Goal: Task Accomplishment & Management: Use online tool/utility

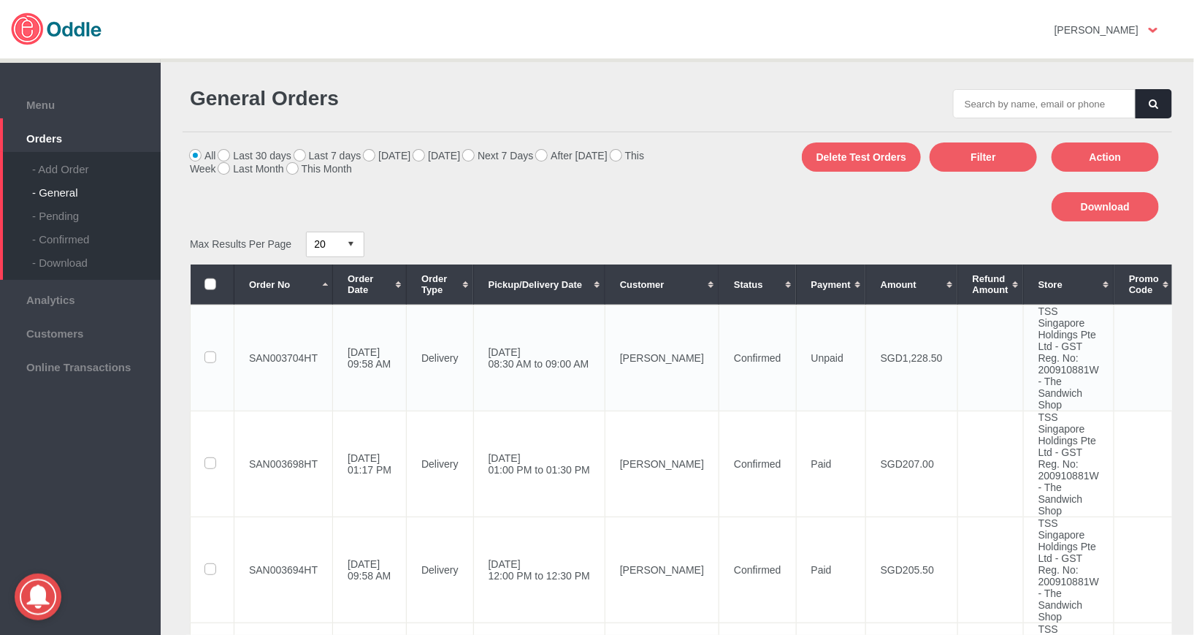
click at [208, 360] on label at bounding box center [212, 358] width 14 height 12
click at [0, 0] on input "checkbox" at bounding box center [0, 0] width 0 height 0
click at [1122, 204] on button "Download" at bounding box center [1105, 206] width 107 height 29
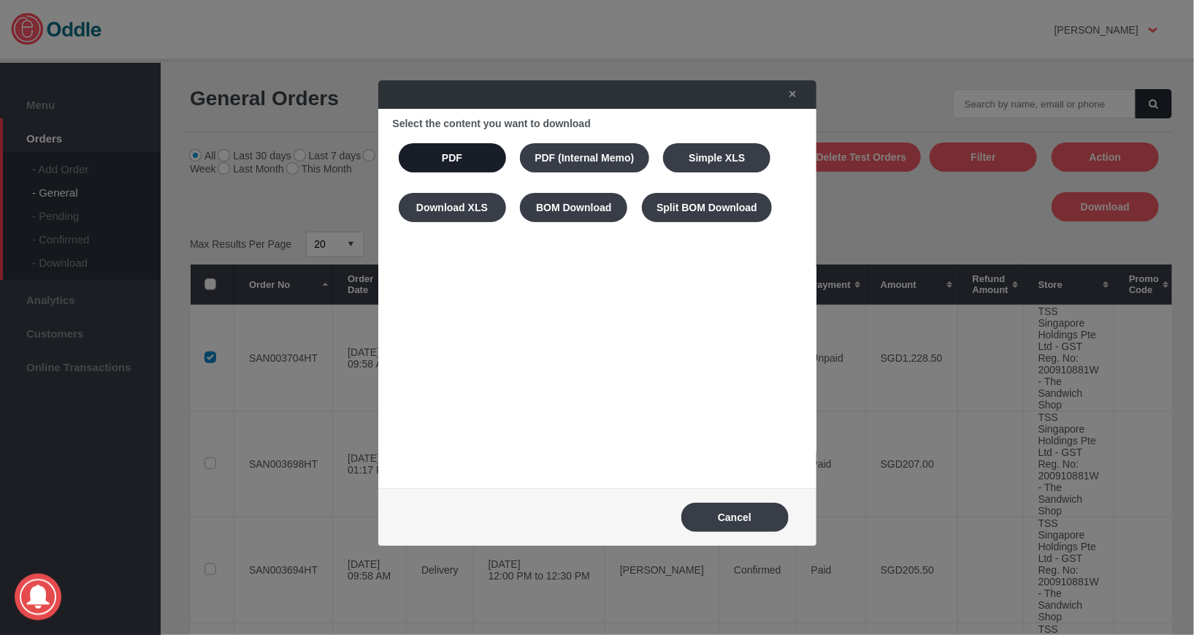
click at [415, 164] on button "PDF" at bounding box center [452, 157] width 107 height 29
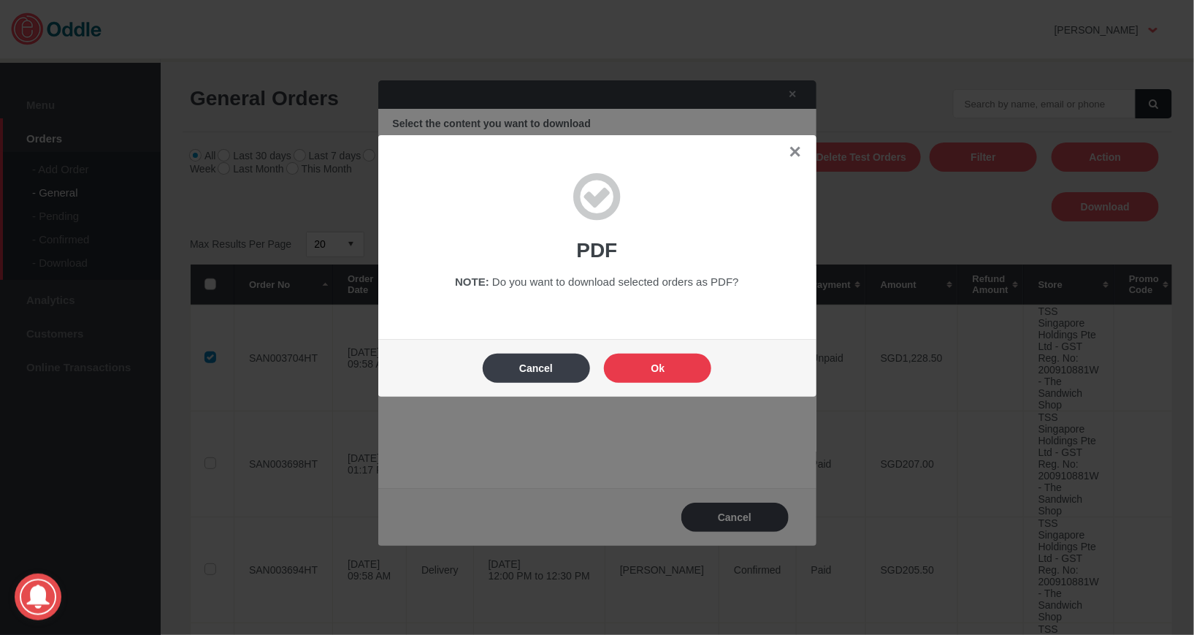
click at [658, 370] on button "Ok" at bounding box center [657, 367] width 107 height 29
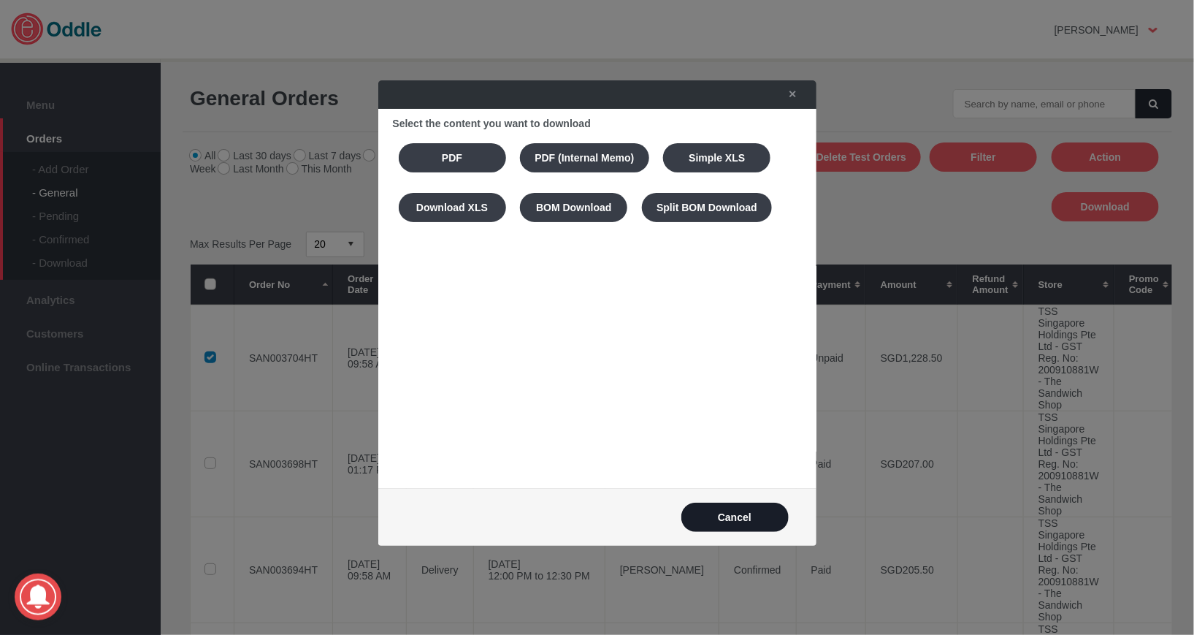
click at [708, 524] on button "Cancel" at bounding box center [734, 516] width 107 height 29
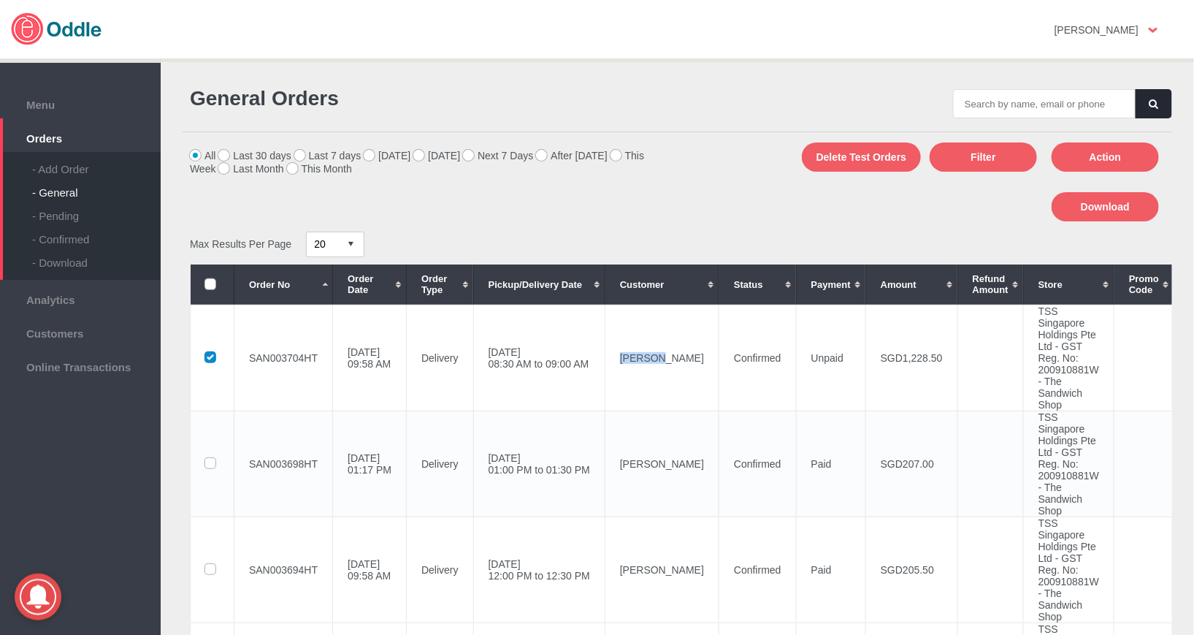
click at [806, 452] on td "Paid" at bounding box center [830, 463] width 69 height 106
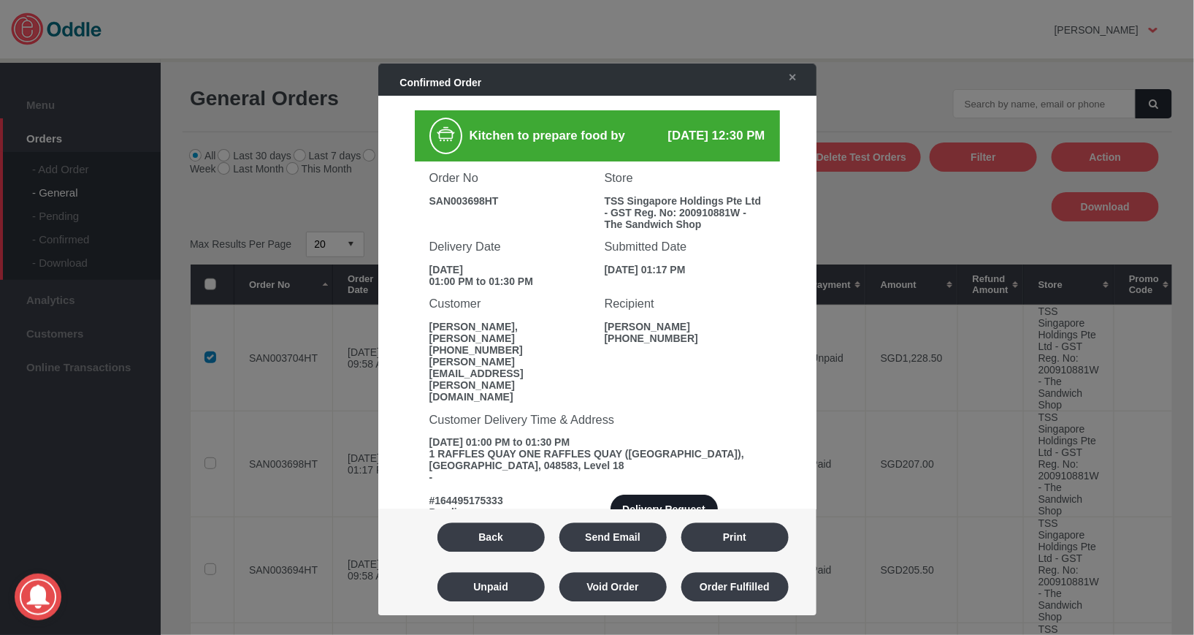
click at [662, 495] on button "Delivery Request" at bounding box center [664, 509] width 107 height 29
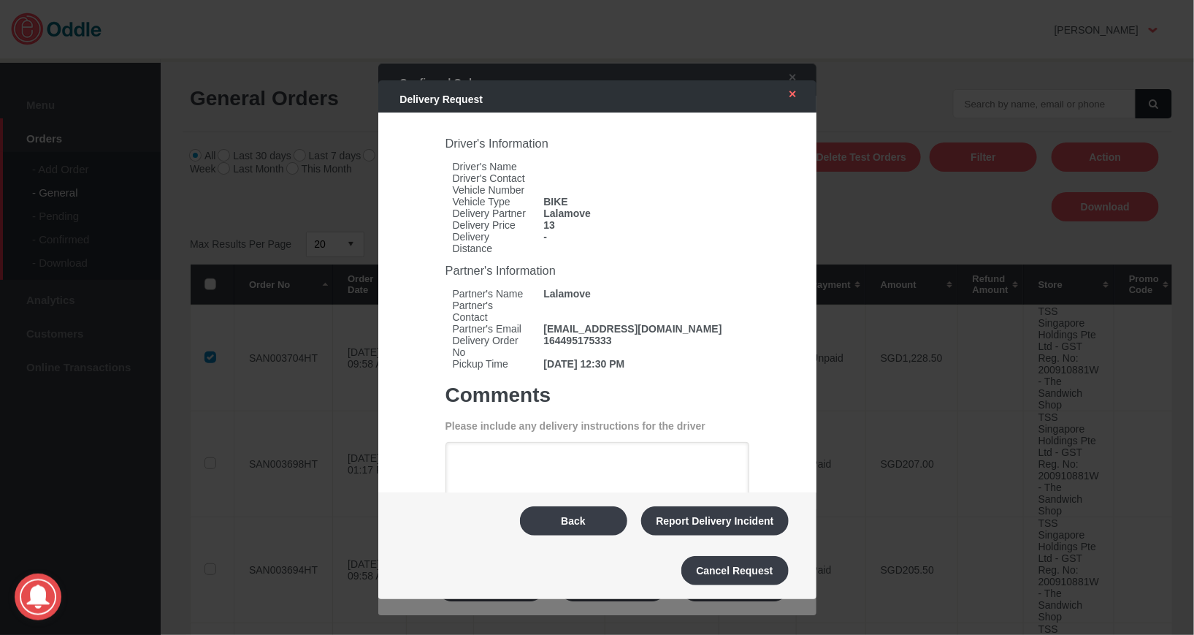
click at [798, 87] on link "✕" at bounding box center [789, 94] width 31 height 26
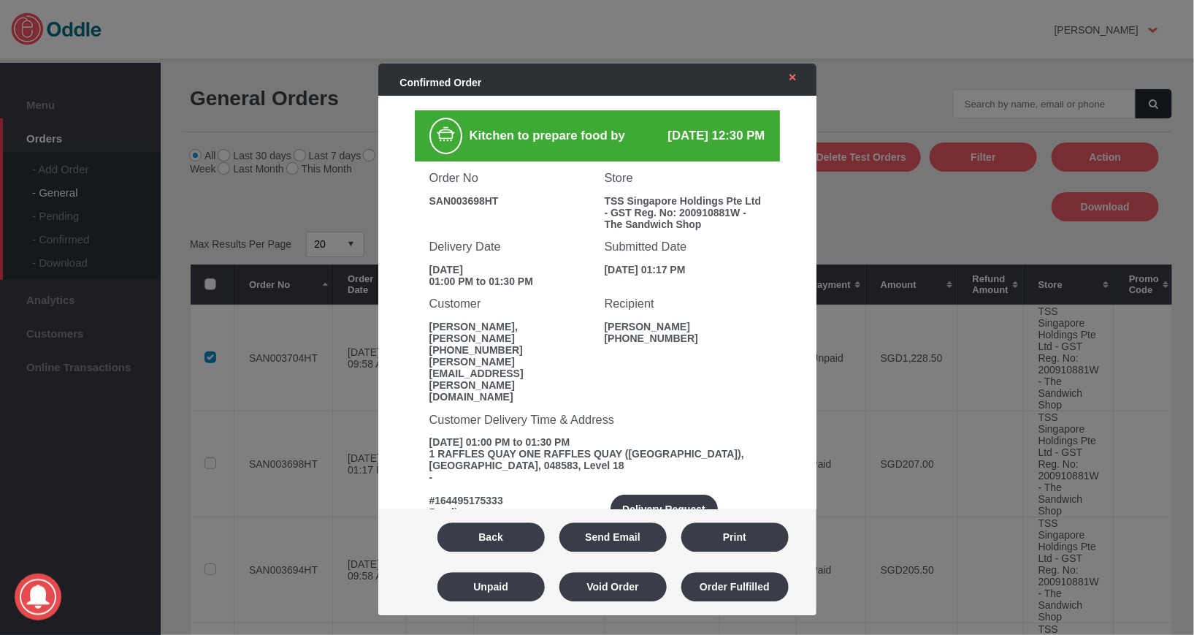
click at [798, 83] on link "✕" at bounding box center [789, 77] width 31 height 26
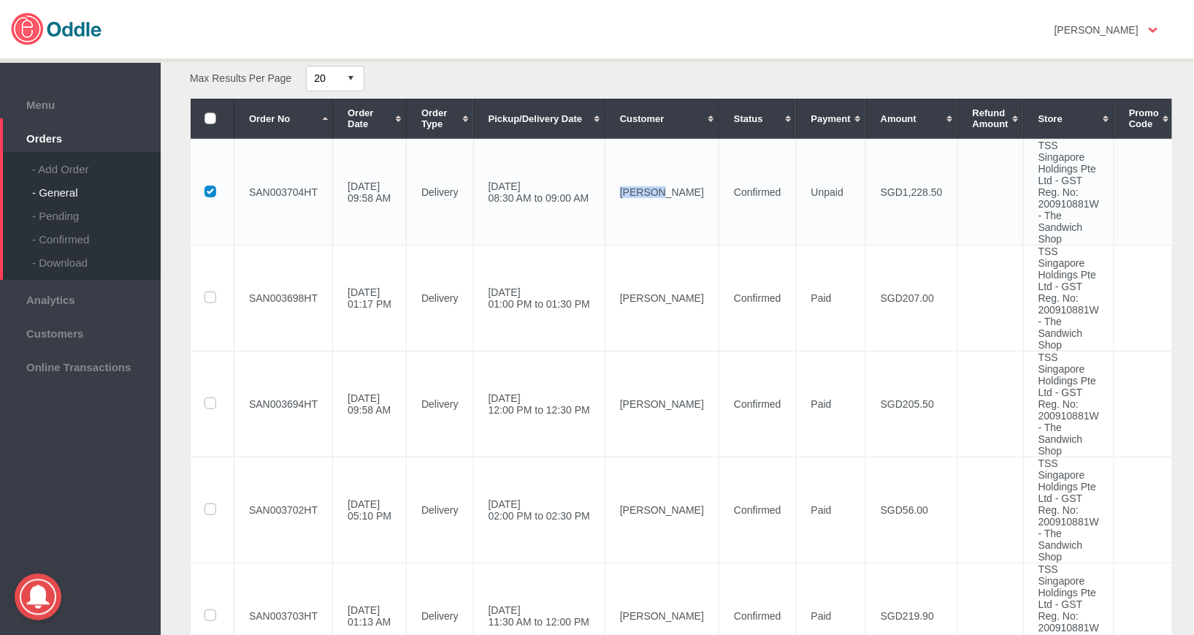
scroll to position [118, 0]
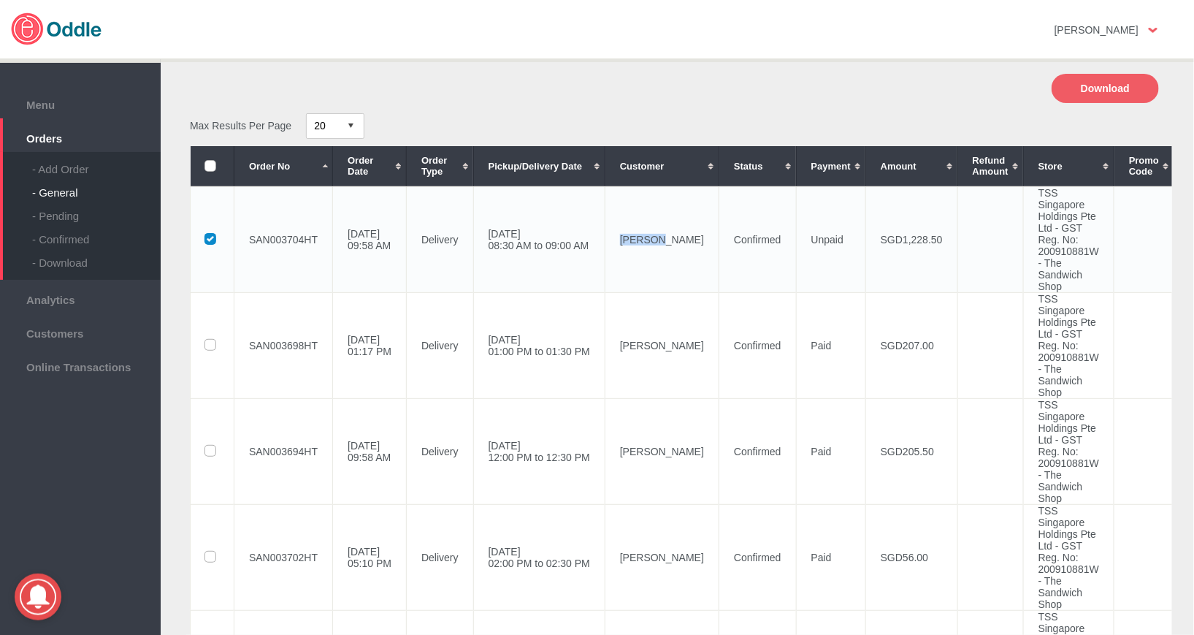
click at [384, 244] on td "[DATE] 09:58 AM" at bounding box center [370, 239] width 74 height 106
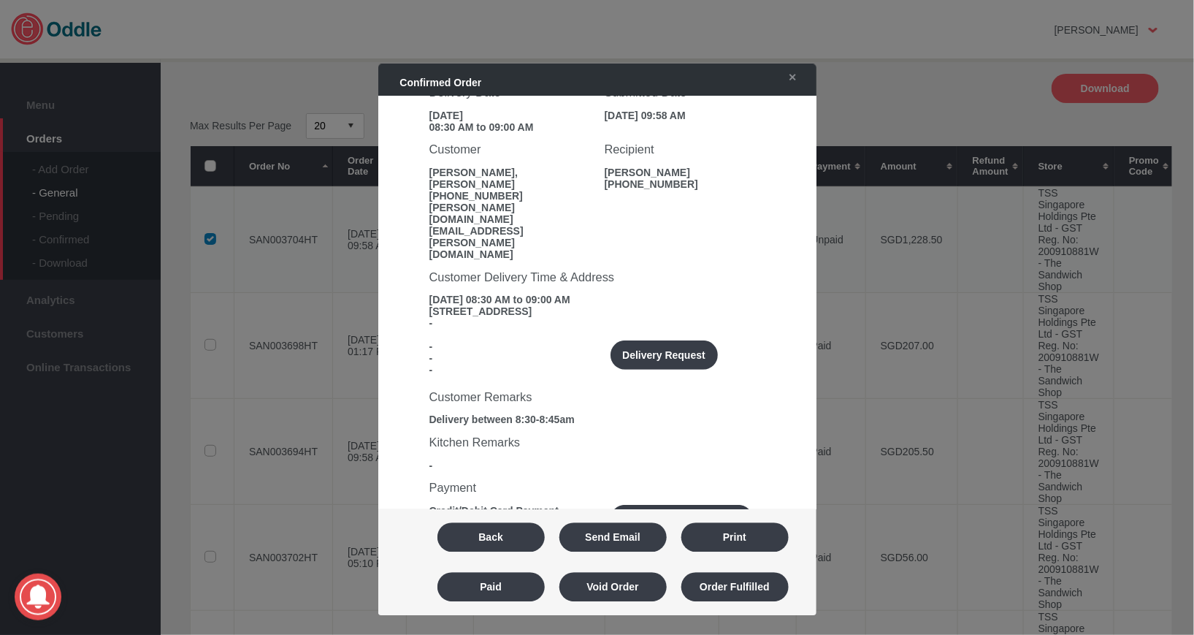
scroll to position [155, 0]
click at [661, 340] on button "Delivery Request" at bounding box center [664, 354] width 107 height 29
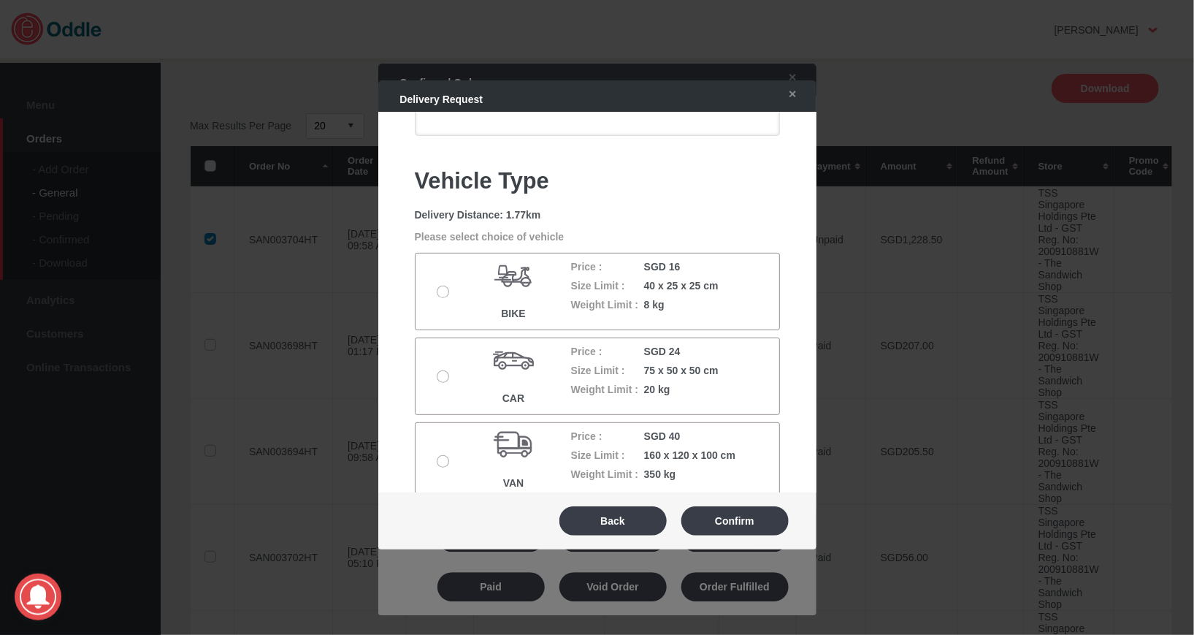
scroll to position [210, 0]
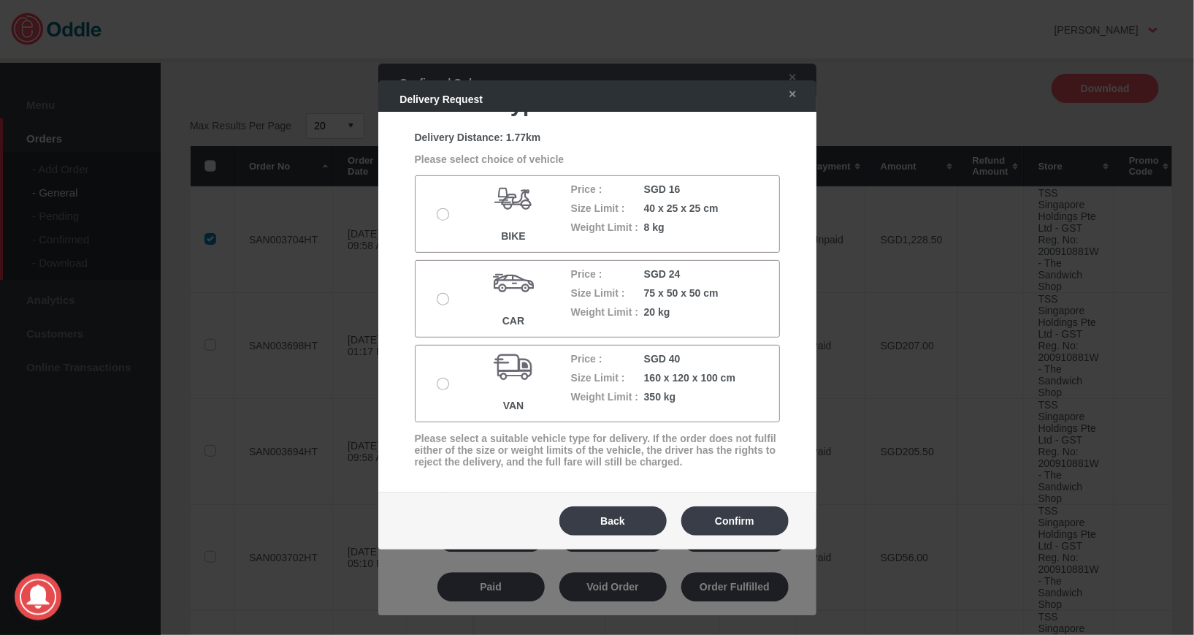
click at [440, 386] on label at bounding box center [444, 384] width 15 height 12
click at [0, 0] on input "radio" at bounding box center [0, 0] width 0 height 0
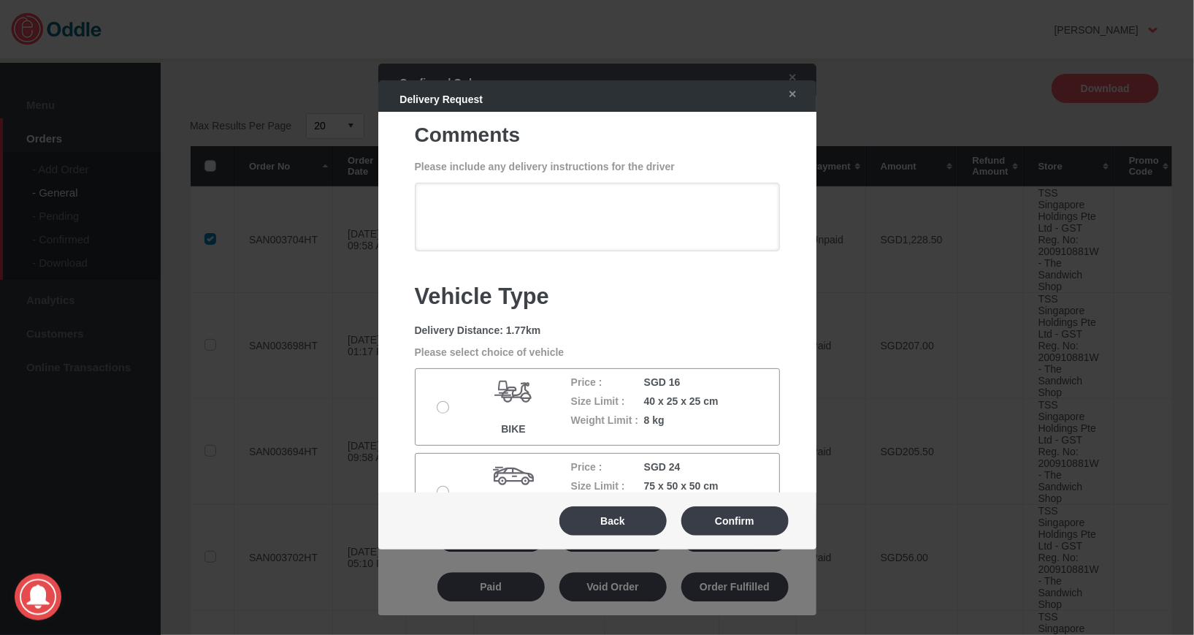
scroll to position [15, 0]
click at [695, 203] on textarea at bounding box center [597, 218] width 365 height 69
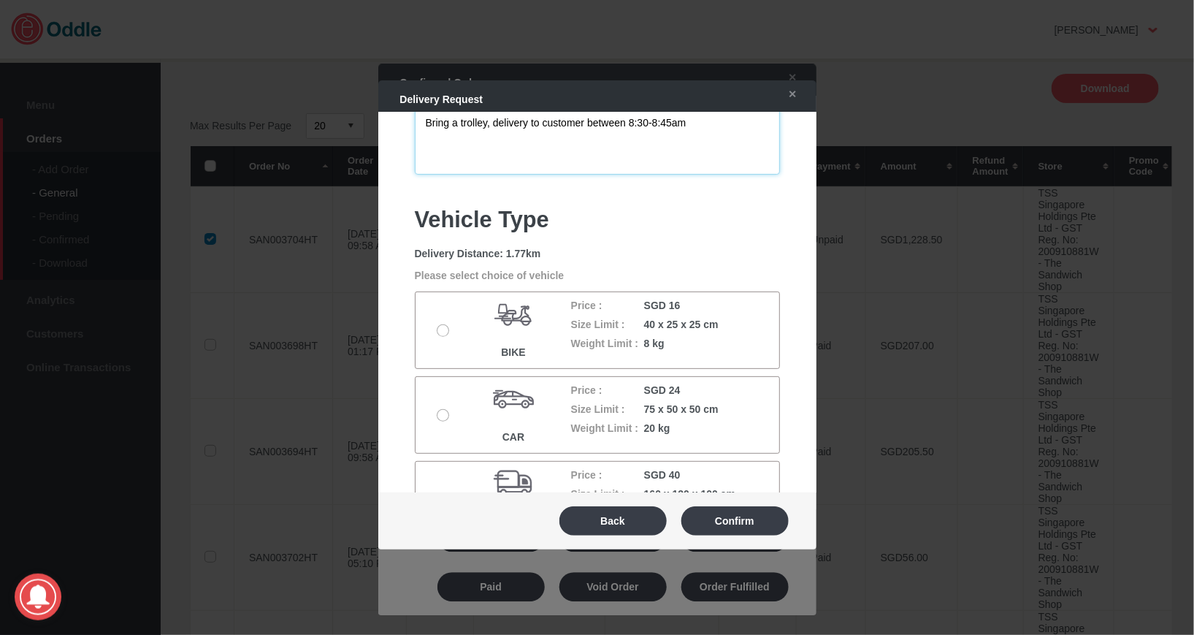
scroll to position [210, 0]
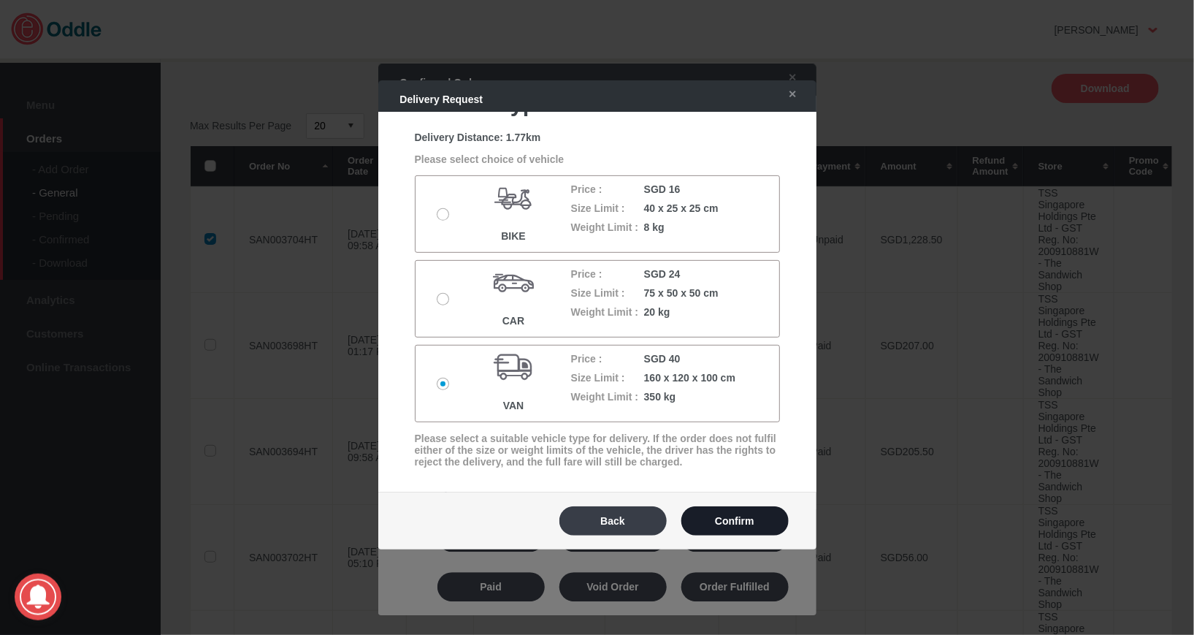
click at [744, 521] on button "Confirm" at bounding box center [734, 520] width 107 height 29
type textarea "[DATE] 09:59 AM - Collyer Quay - Bring a trolley, delivery to customer between …"
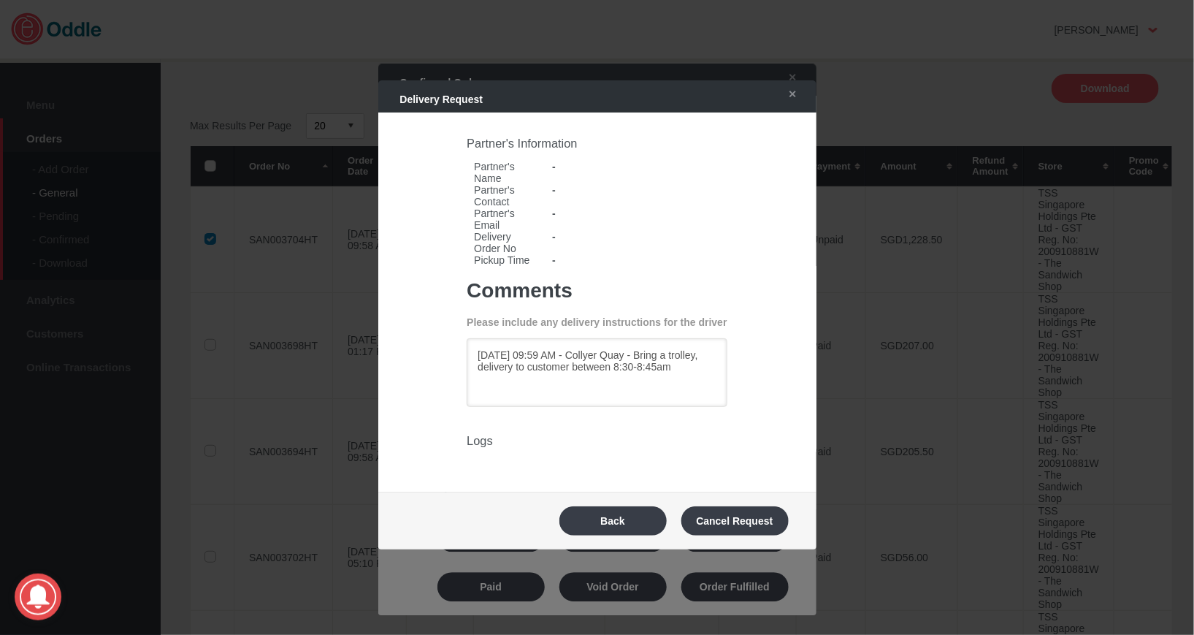
scroll to position [0, 0]
click at [50, 350] on div at bounding box center [597, 317] width 1194 height 635
click at [594, 524] on button "Back" at bounding box center [612, 520] width 107 height 29
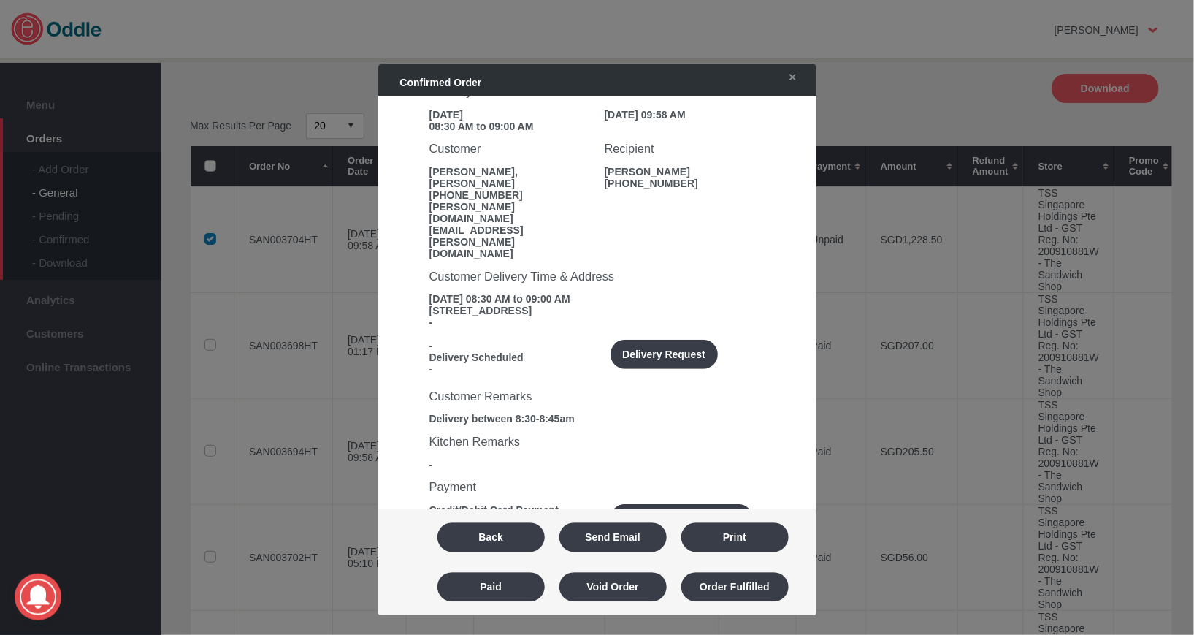
click at [101, 214] on div at bounding box center [597, 317] width 1194 height 635
click at [790, 79] on link "✕" at bounding box center [789, 77] width 31 height 26
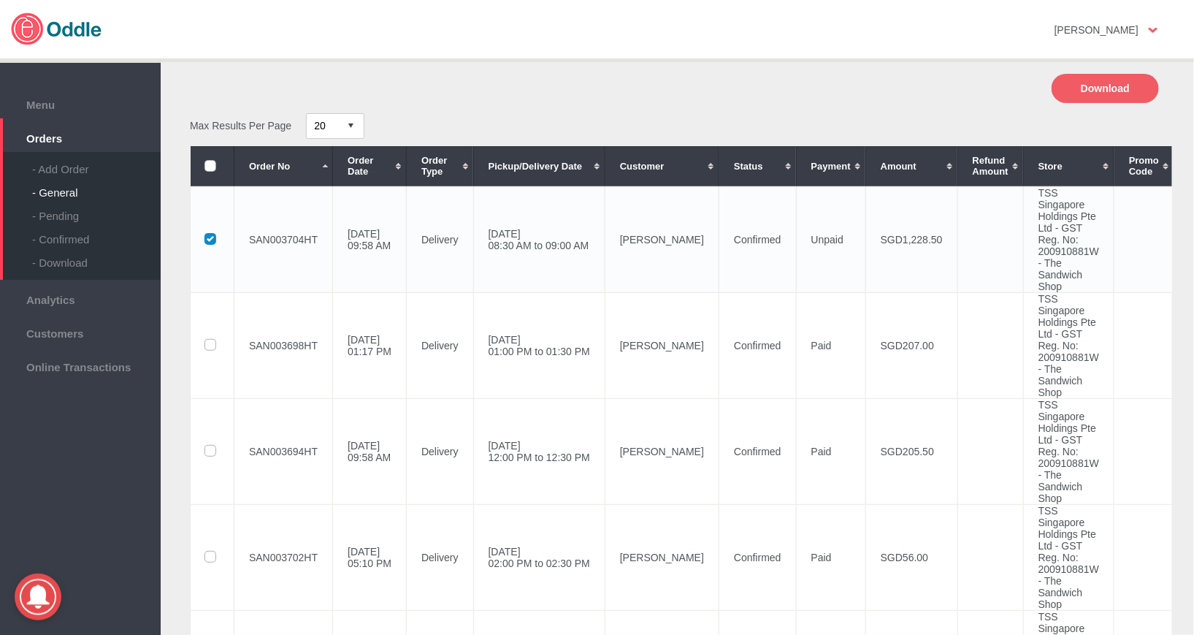
click at [213, 239] on label at bounding box center [212, 240] width 14 height 12
click at [0, 0] on input "checkbox" at bounding box center [0, 0] width 0 height 0
